Goal: Task Accomplishment & Management: Manage account settings

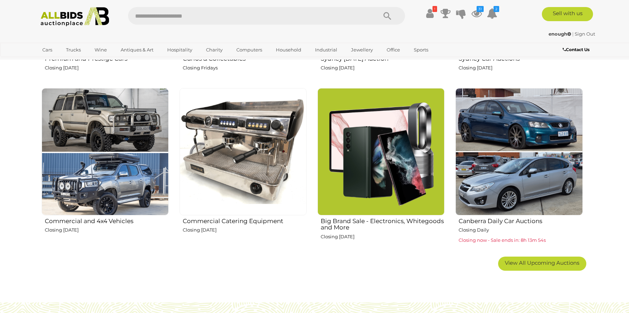
scroll to position [406, 0]
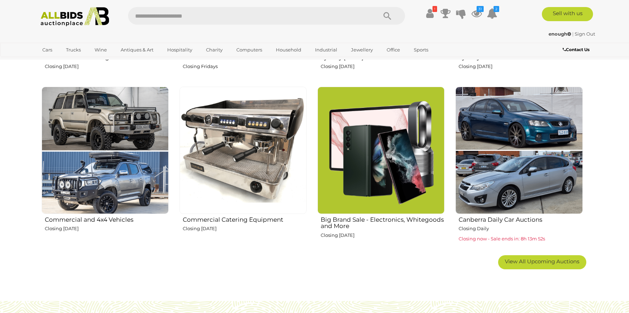
click at [247, 160] on img at bounding box center [243, 150] width 127 height 127
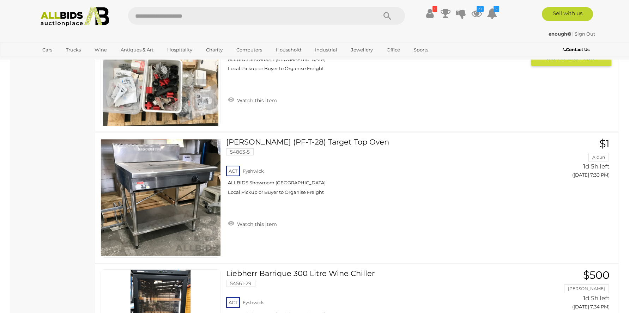
scroll to position [2998, 0]
click at [476, 14] on icon at bounding box center [477, 13] width 11 height 13
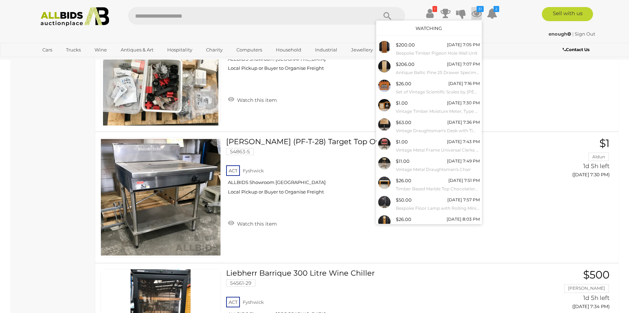
click at [430, 28] on link "Watching" at bounding box center [429, 28] width 26 height 6
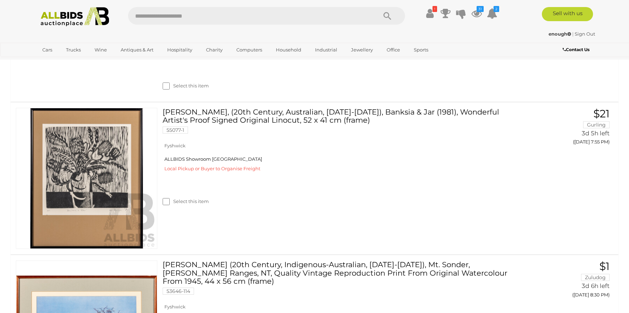
scroll to position [3482, 0]
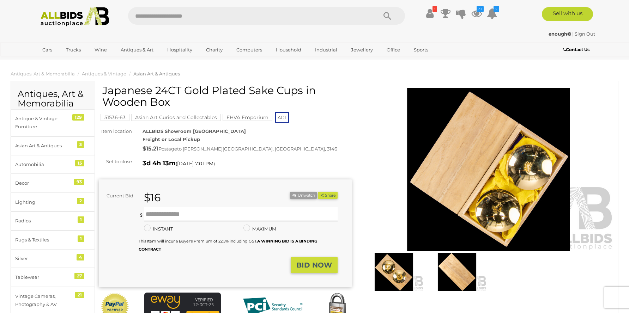
click at [389, 264] on img at bounding box center [394, 272] width 60 height 38
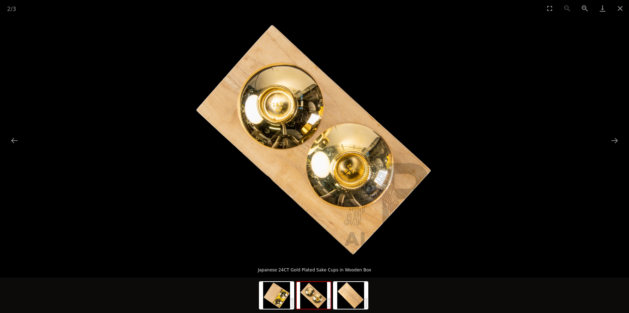
click at [317, 298] on img at bounding box center [314, 295] width 34 height 27
click at [355, 301] on img at bounding box center [351, 295] width 34 height 27
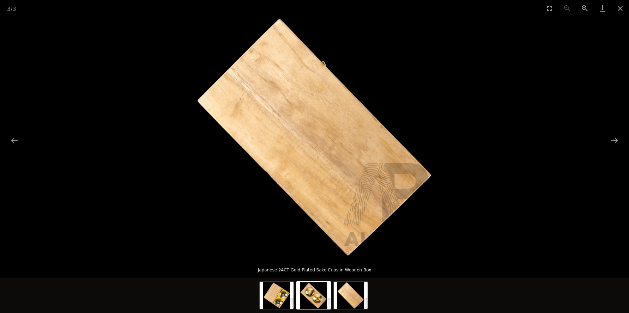
click at [272, 294] on img at bounding box center [277, 295] width 34 height 27
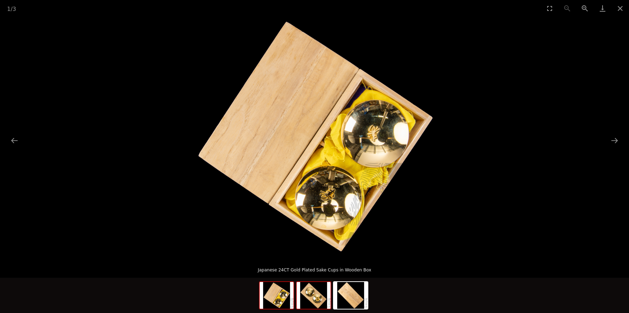
click at [317, 294] on img at bounding box center [314, 295] width 34 height 27
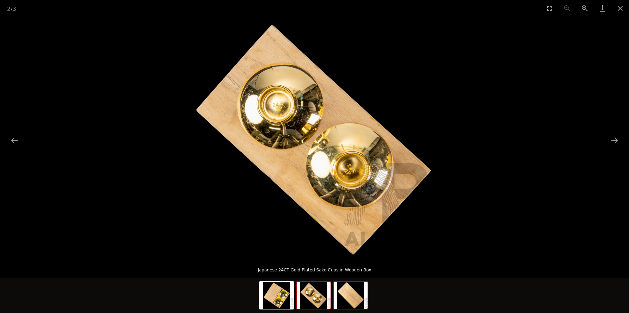
click at [357, 297] on img at bounding box center [351, 295] width 34 height 27
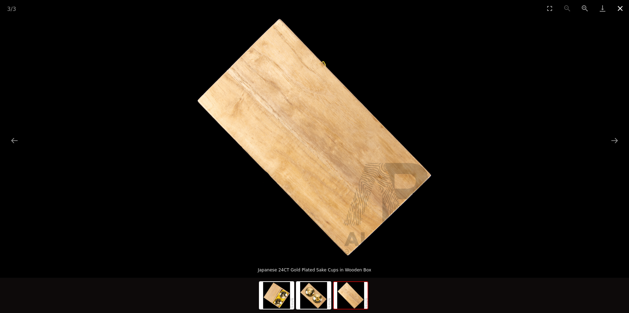
click at [619, 8] on button "Close gallery" at bounding box center [621, 8] width 18 height 17
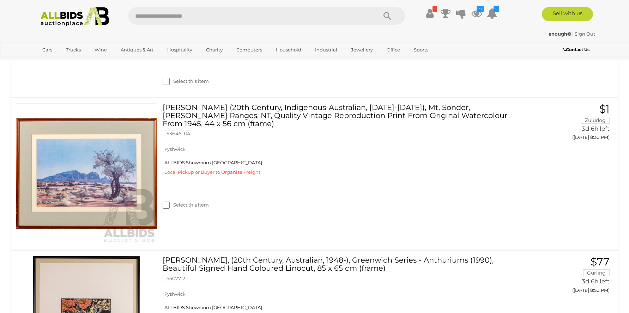
scroll to position [3625, 0]
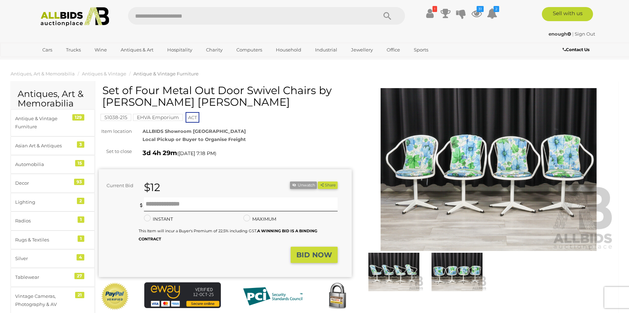
click at [459, 171] on img at bounding box center [488, 169] width 253 height 163
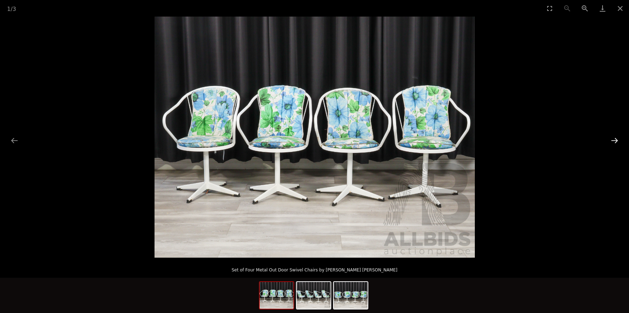
click at [615, 140] on button "Next slide" at bounding box center [614, 141] width 15 height 14
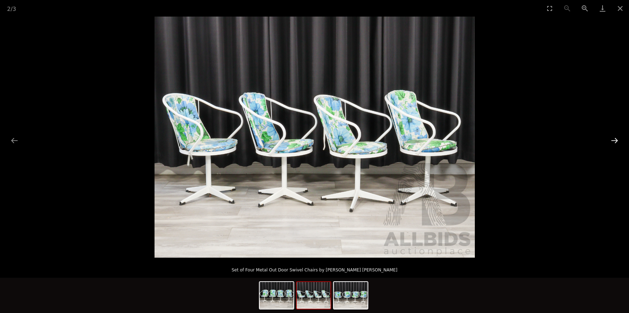
click at [612, 142] on button "Next slide" at bounding box center [614, 141] width 15 height 14
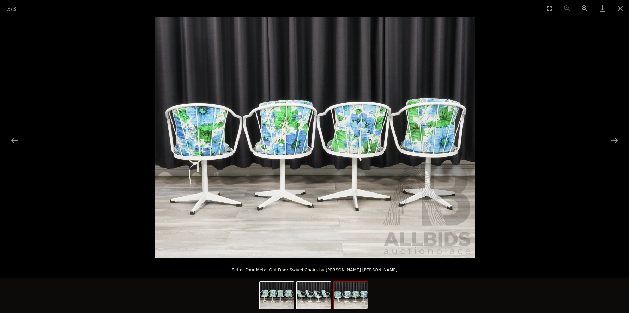
scroll to position [164, 0]
click at [619, 9] on button "Close gallery" at bounding box center [621, 8] width 18 height 17
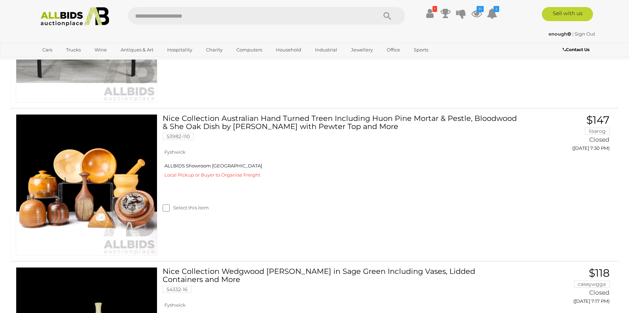
scroll to position [4387, 0]
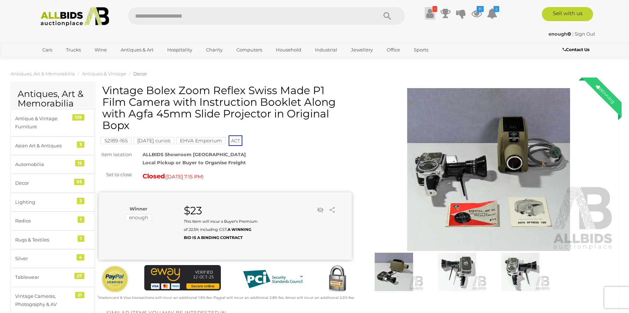
click at [430, 14] on icon at bounding box center [429, 13] width 7 height 13
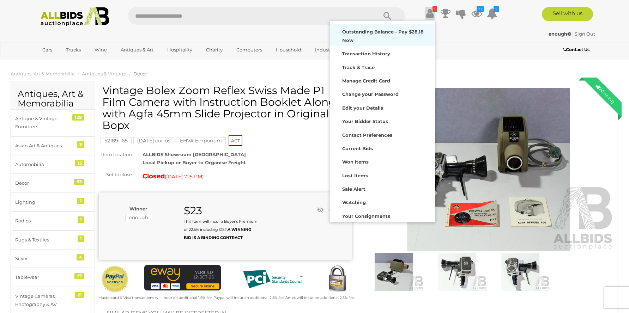
click at [372, 32] on strong "Outstanding Balance - Pay $28.18 Now" at bounding box center [383, 36] width 82 height 14
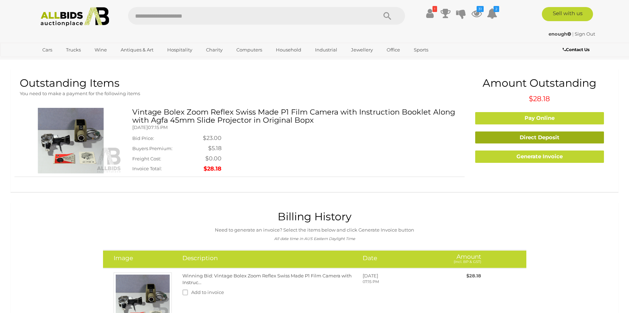
click at [528, 137] on link "Direct Deposit" at bounding box center [539, 138] width 129 height 12
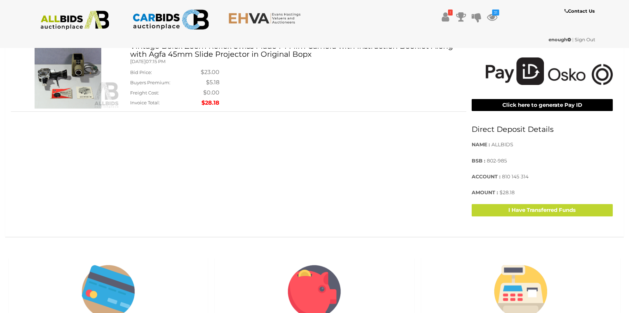
scroll to position [251, 0]
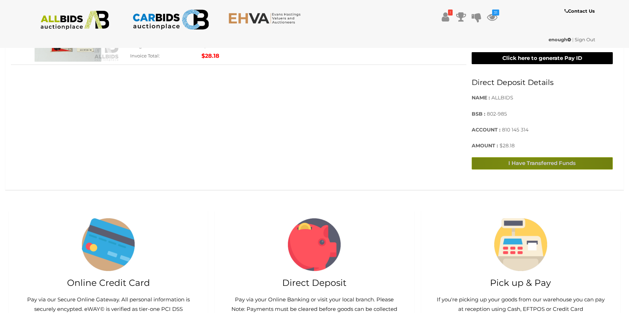
click at [527, 166] on button "I Have Transferred Funds" at bounding box center [542, 163] width 141 height 12
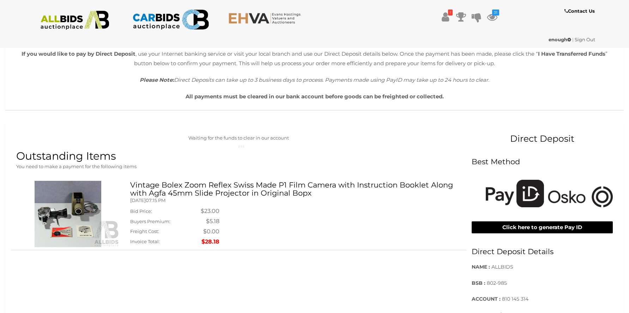
scroll to position [70, 0]
